Goal: Transaction & Acquisition: Purchase product/service

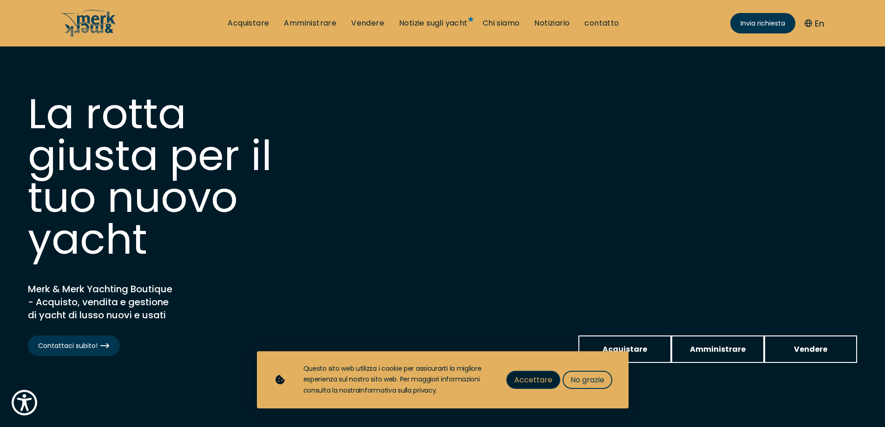
click at [533, 381] on font "Accettare" at bounding box center [533, 379] width 38 height 11
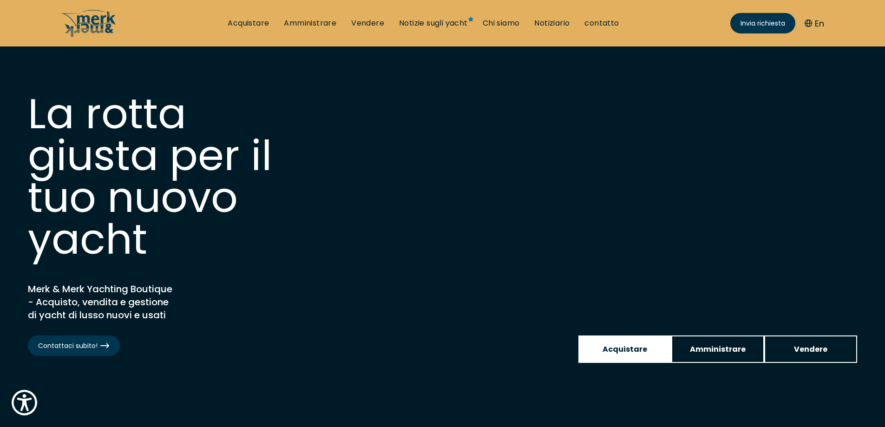
click at [644, 351] on font "Acquistare" at bounding box center [624, 349] width 45 height 11
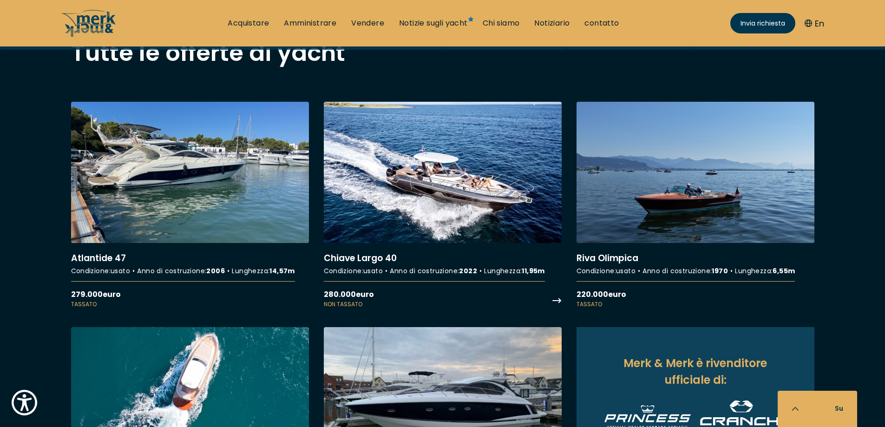
scroll to position [789, 0]
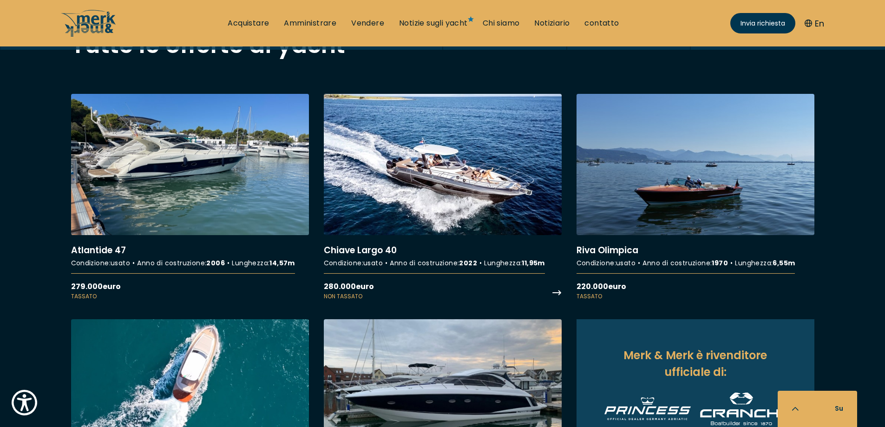
click at [485, 228] on link "Maggiori dettagli su Key Largo 40" at bounding box center [443, 197] width 238 height 207
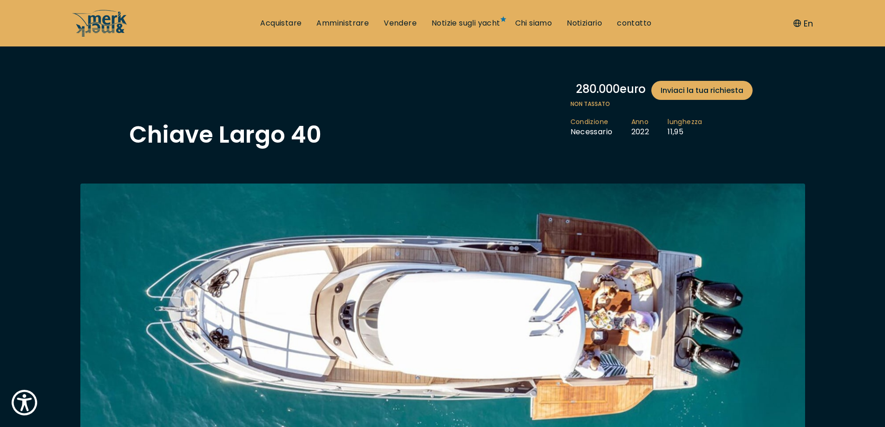
scroll to position [46, 0]
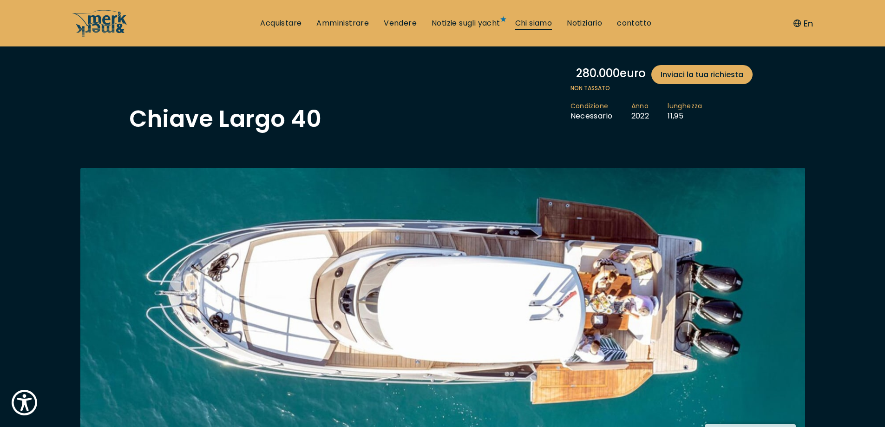
click at [527, 22] on font "Chi siamo" at bounding box center [533, 23] width 37 height 11
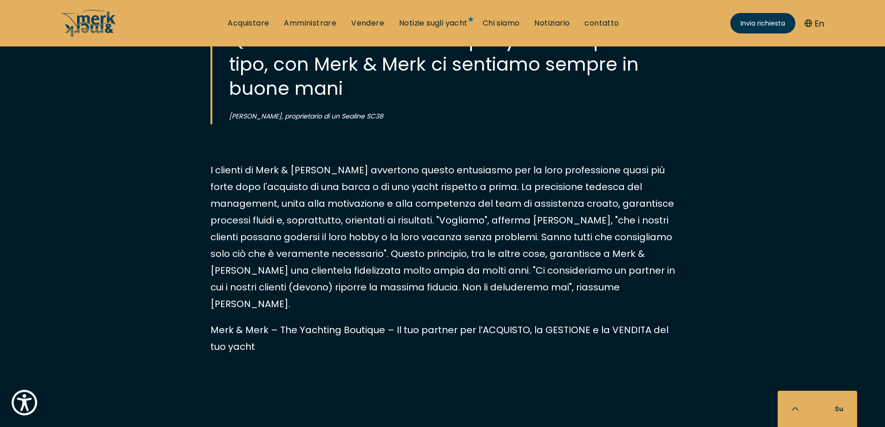
scroll to position [836, 0]
